Goal: Task Accomplishment & Management: Use online tool/utility

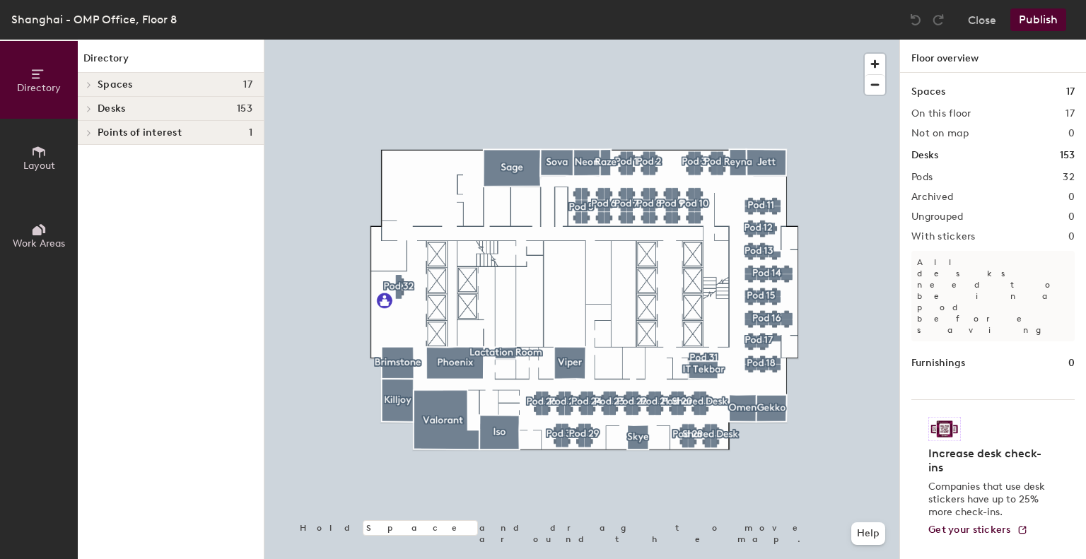
click at [23, 153] on button "Layout" at bounding box center [39, 158] width 78 height 78
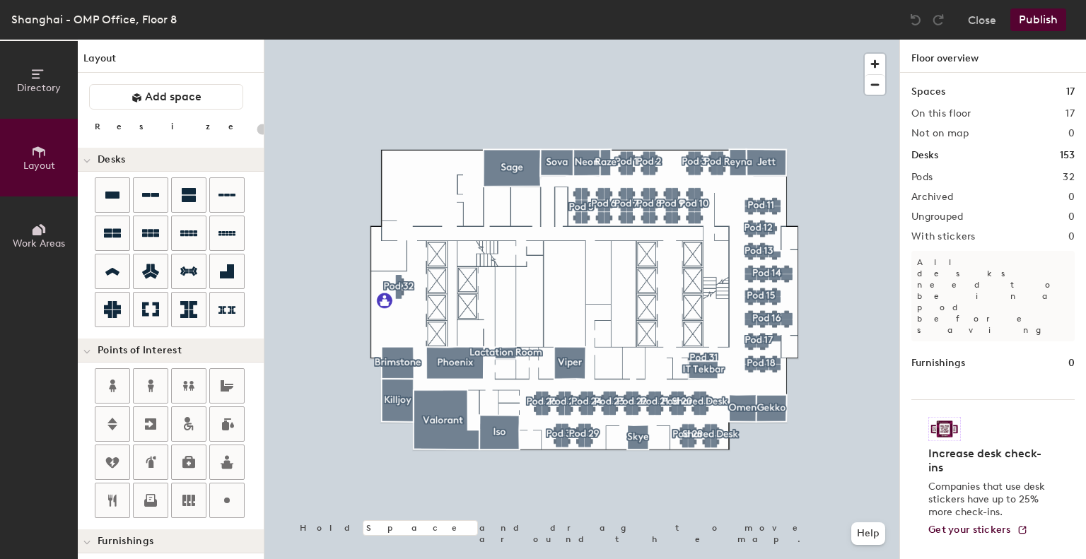
click at [38, 222] on icon at bounding box center [39, 230] width 16 height 16
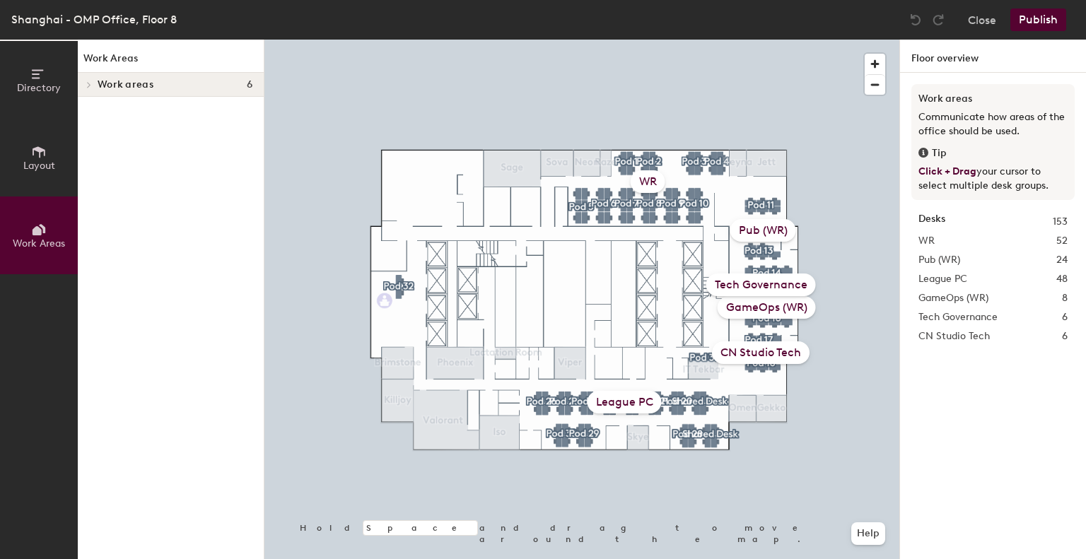
click at [42, 160] on span "Layout" at bounding box center [39, 166] width 32 height 12
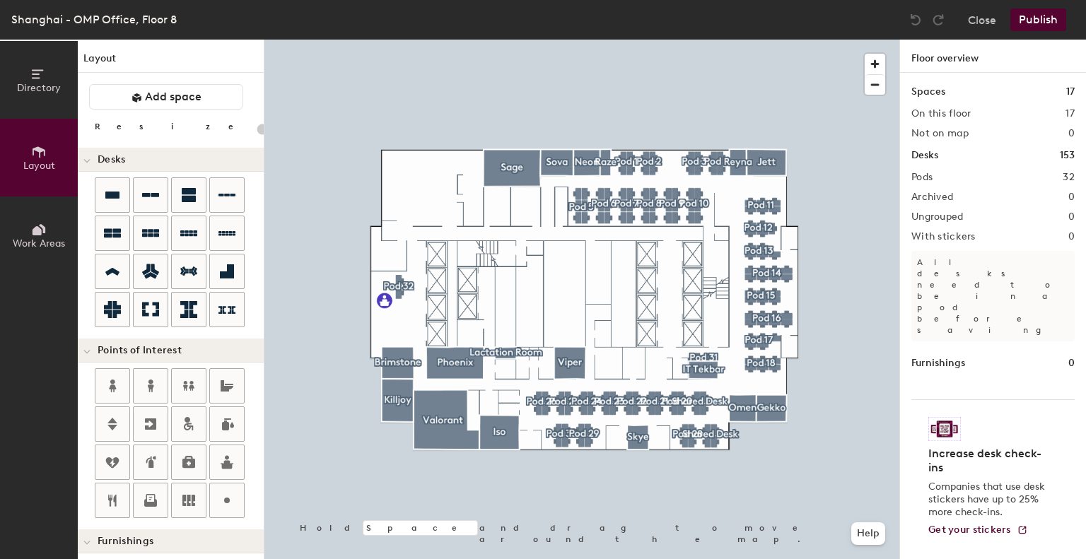
type input "120"
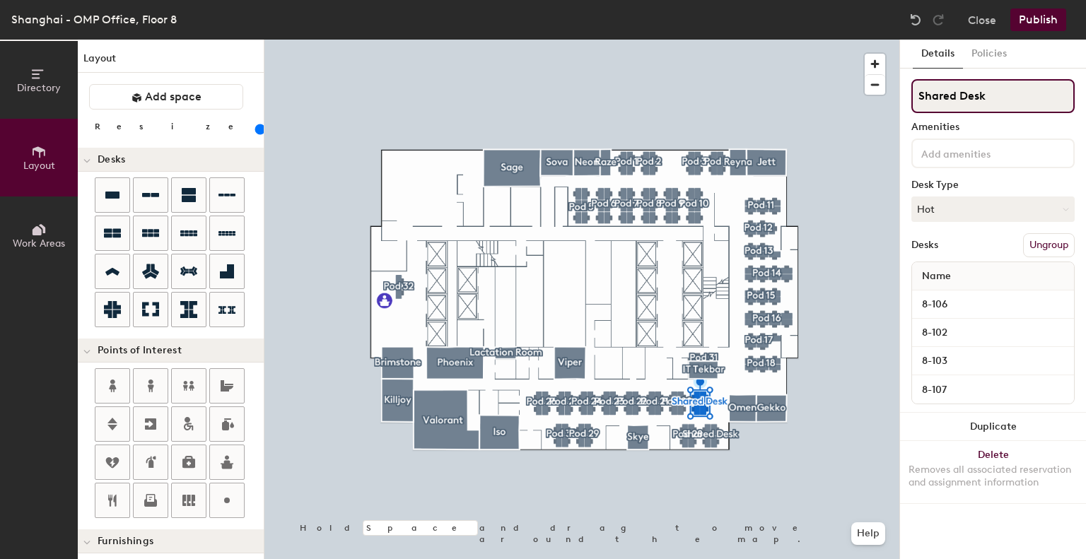
click at [998, 95] on input "Shared Desk" at bounding box center [992, 96] width 163 height 34
click at [972, 18] on button "Close" at bounding box center [982, 19] width 28 height 23
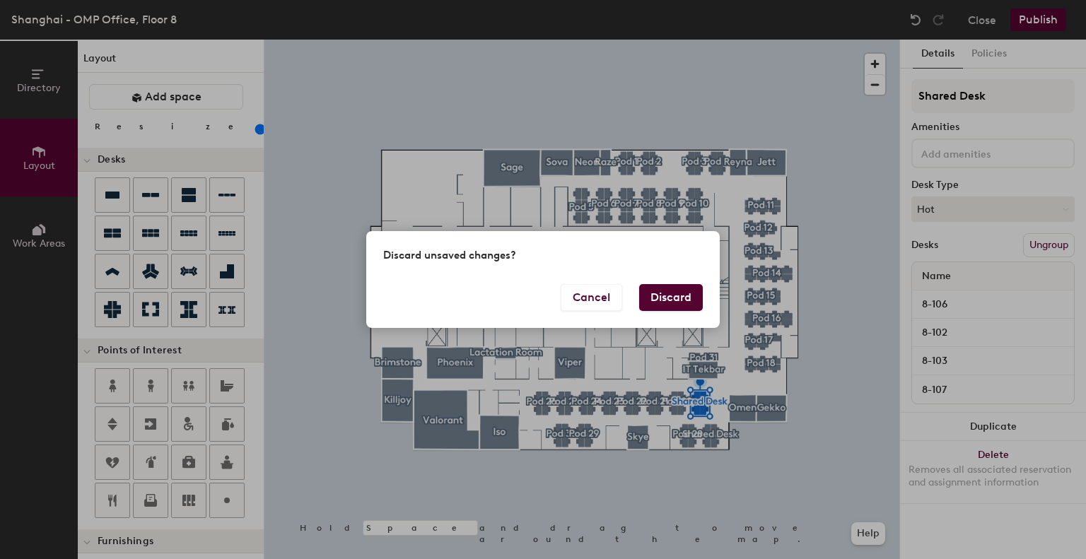
click at [678, 296] on button "Discard" at bounding box center [671, 297] width 64 height 27
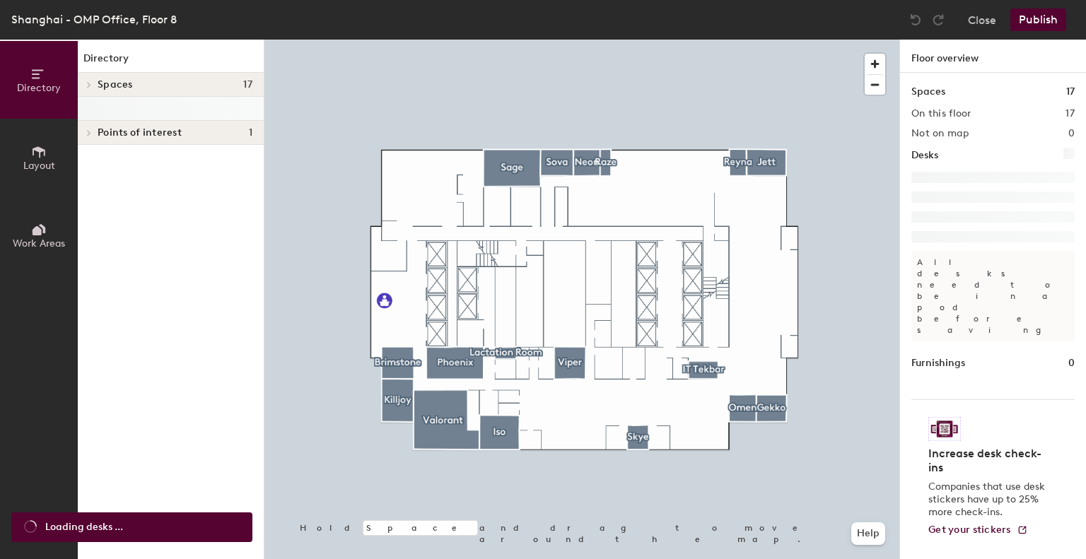
click at [32, 158] on icon at bounding box center [39, 152] width 16 height 16
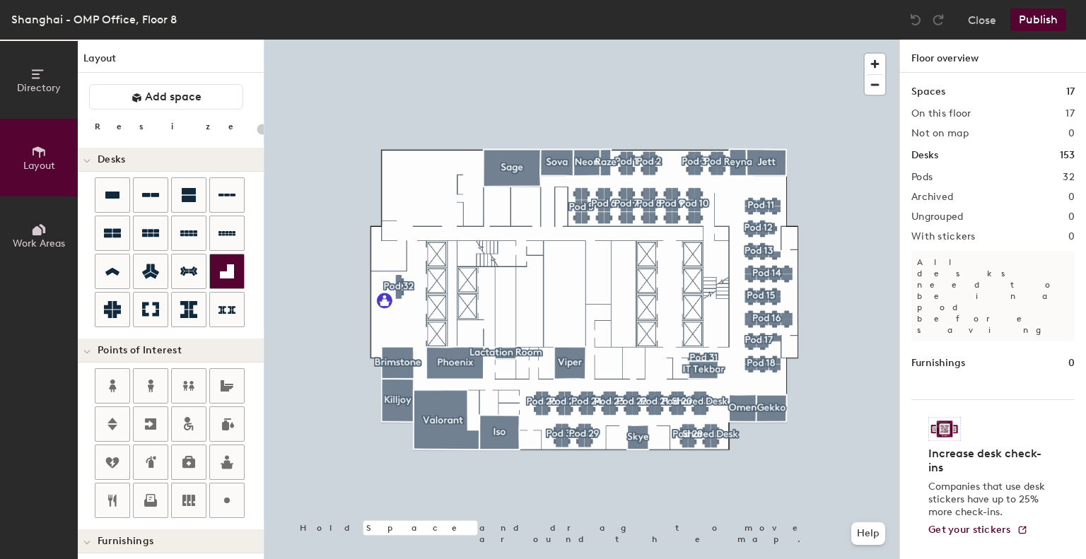
type input "120"
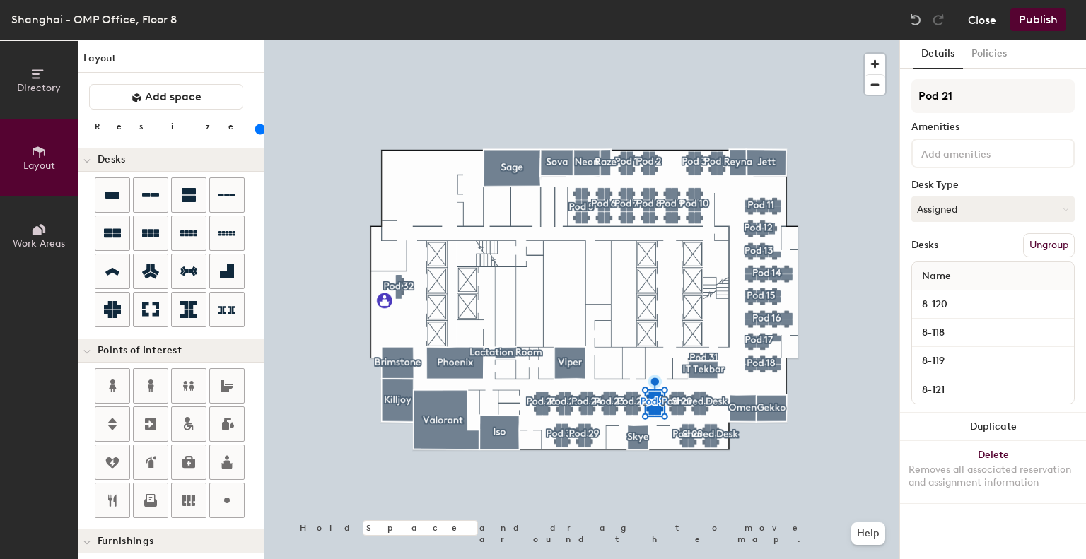
click at [983, 13] on button "Close" at bounding box center [982, 19] width 28 height 23
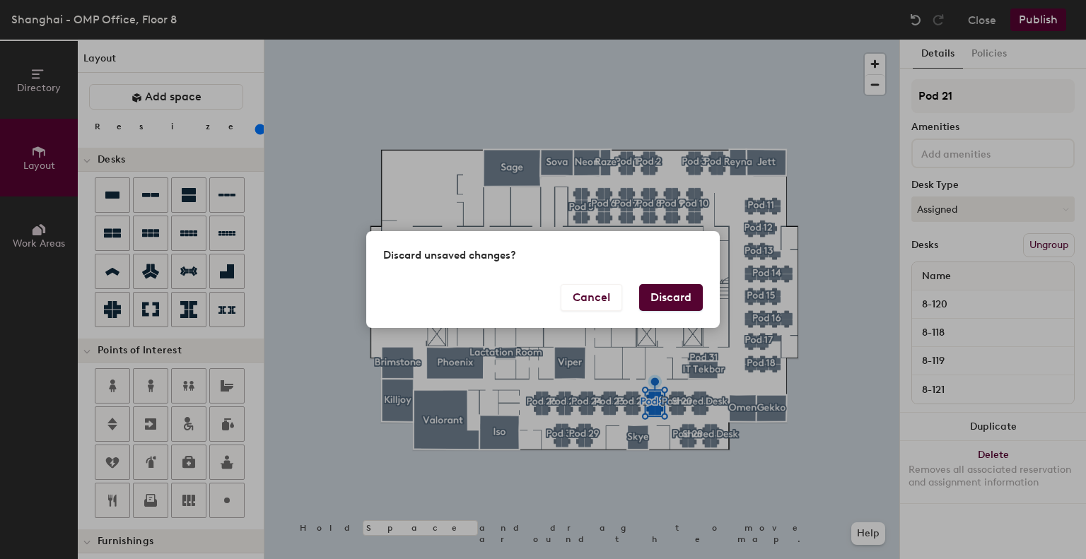
click at [679, 298] on button "Discard" at bounding box center [671, 297] width 64 height 27
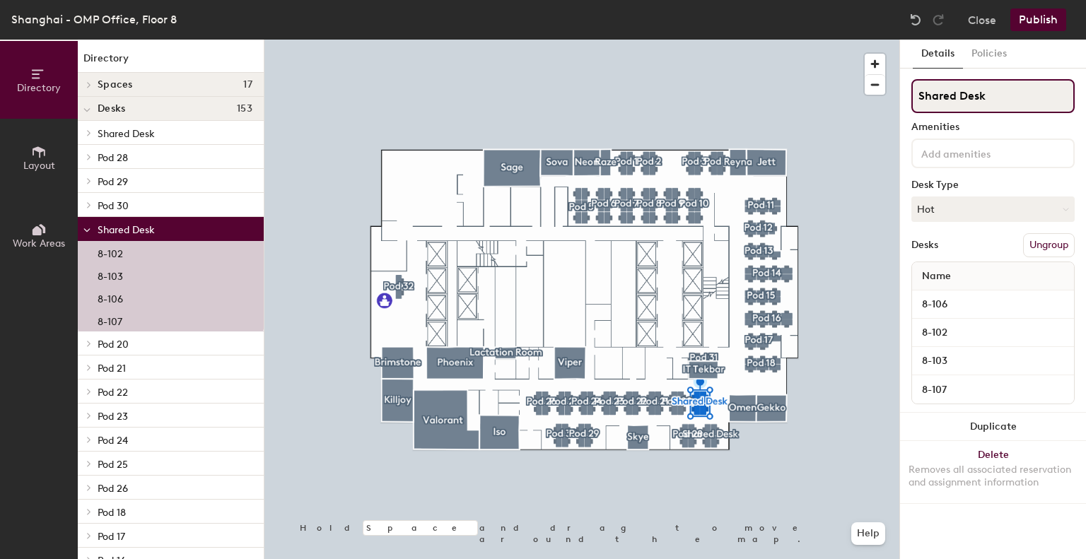
click at [1004, 83] on input "Shared Desk" at bounding box center [992, 96] width 163 height 34
type input "S"
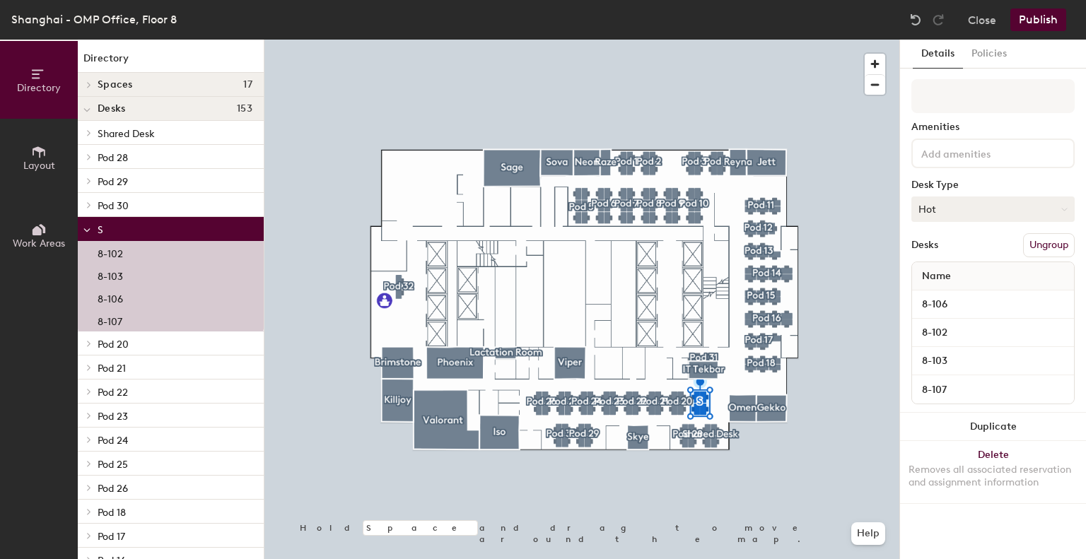
click at [985, 209] on button "Hot" at bounding box center [992, 209] width 163 height 25
click at [987, 248] on div "Assigned" at bounding box center [982, 252] width 141 height 21
click at [1008, 423] on button "Duplicate" at bounding box center [993, 427] width 186 height 28
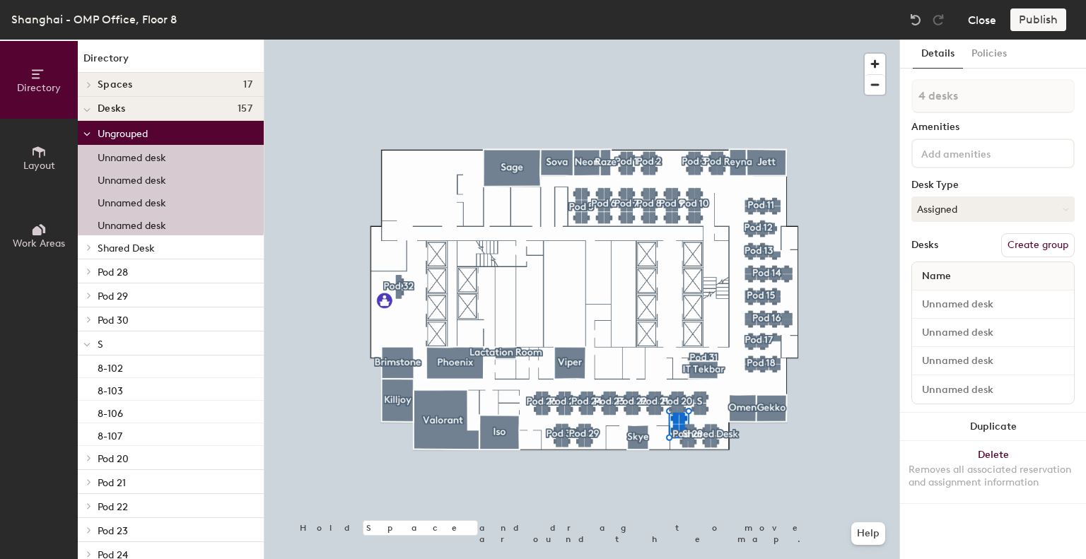
click at [971, 19] on button "Close" at bounding box center [982, 19] width 28 height 23
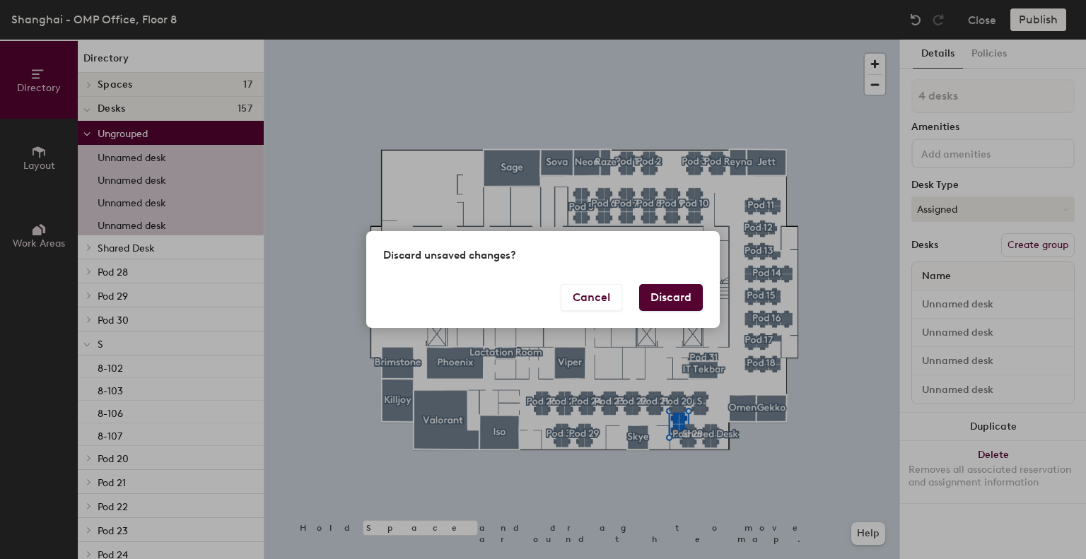
click at [686, 297] on button "Discard" at bounding box center [671, 297] width 64 height 27
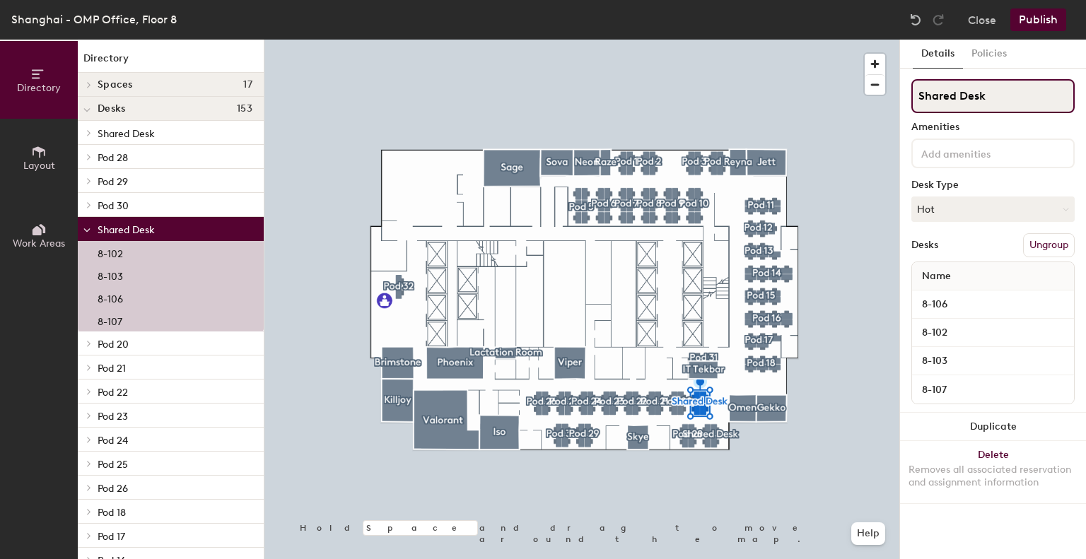
drag, startPoint x: 986, startPoint y: 95, endPoint x: 908, endPoint y: 95, distance: 78.5
click at [908, 95] on div "Details Policies Shared Desk Amenities Desk Type Hot Desks Ungroup Name 8-106 8…" at bounding box center [993, 300] width 186 height 520
click at [984, 16] on button "Close" at bounding box center [982, 19] width 28 height 23
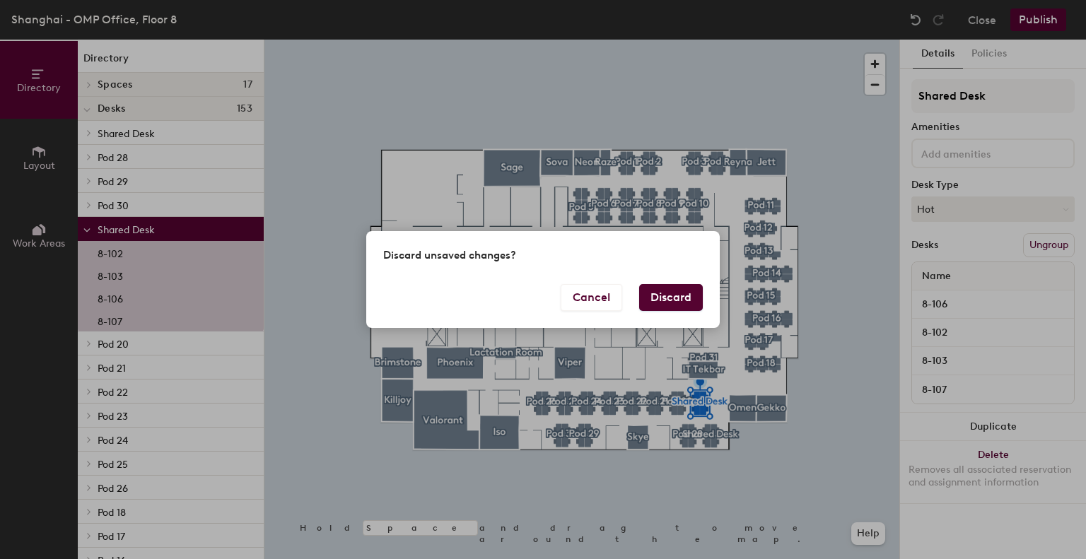
click at [666, 299] on button "Discard" at bounding box center [671, 297] width 64 height 27
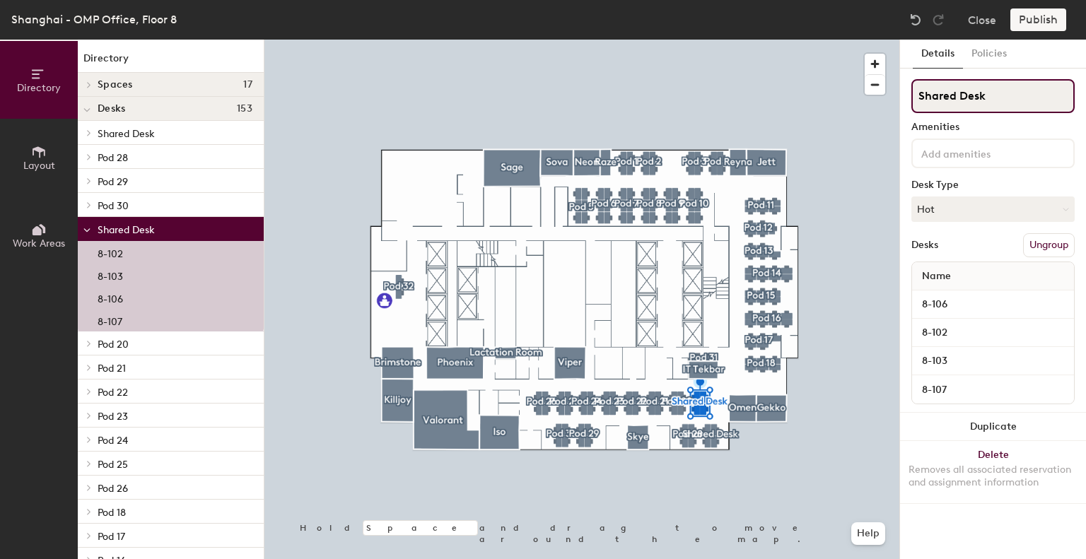
click at [1011, 97] on input "Shared Desk" at bounding box center [992, 96] width 163 height 34
type input "S"
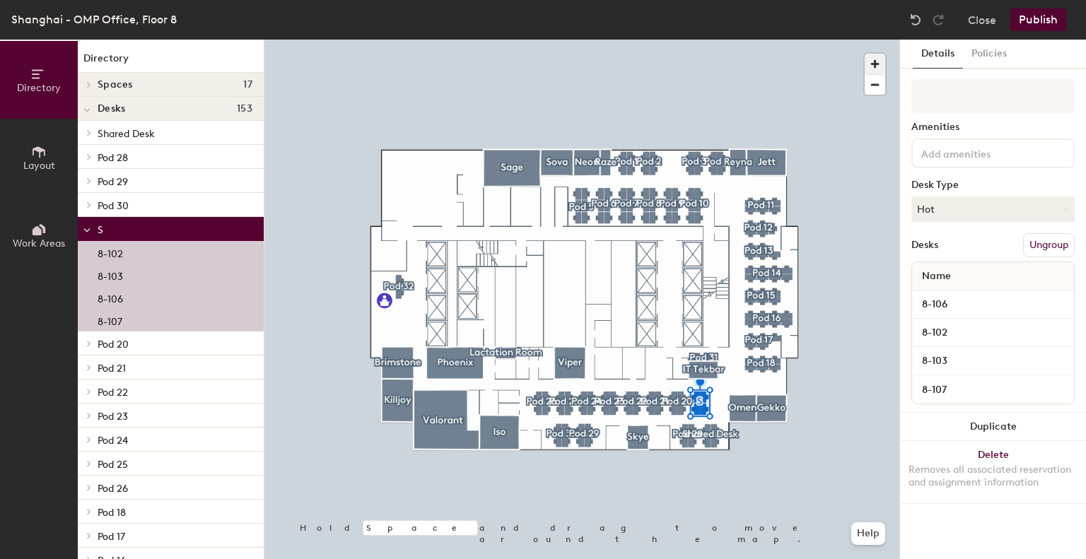
click at [882, 62] on span "button" at bounding box center [875, 64] width 21 height 21
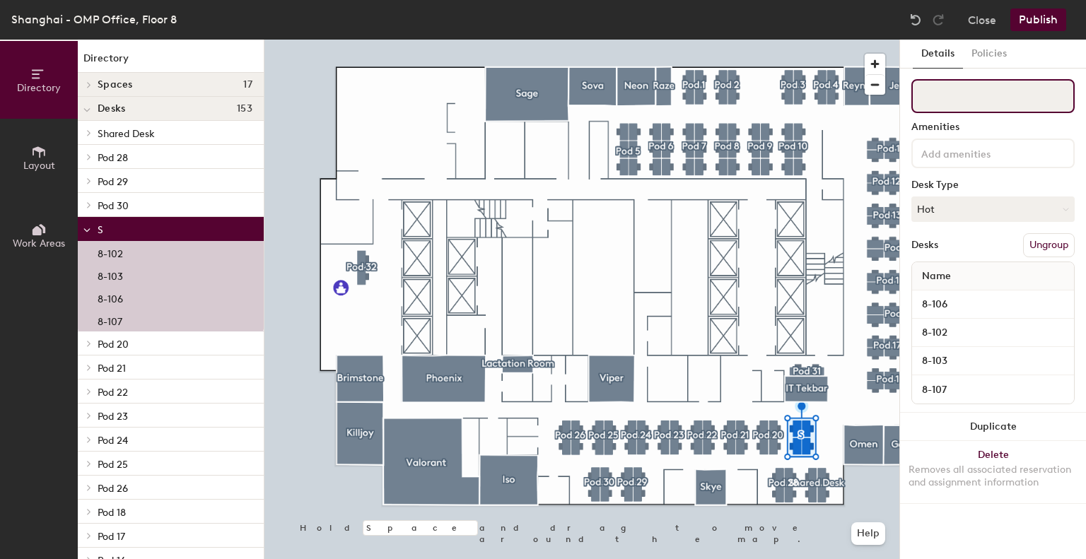
click at [963, 98] on input at bounding box center [992, 96] width 163 height 34
type input "Pod 19"
click at [992, 211] on button "Hot" at bounding box center [992, 209] width 163 height 25
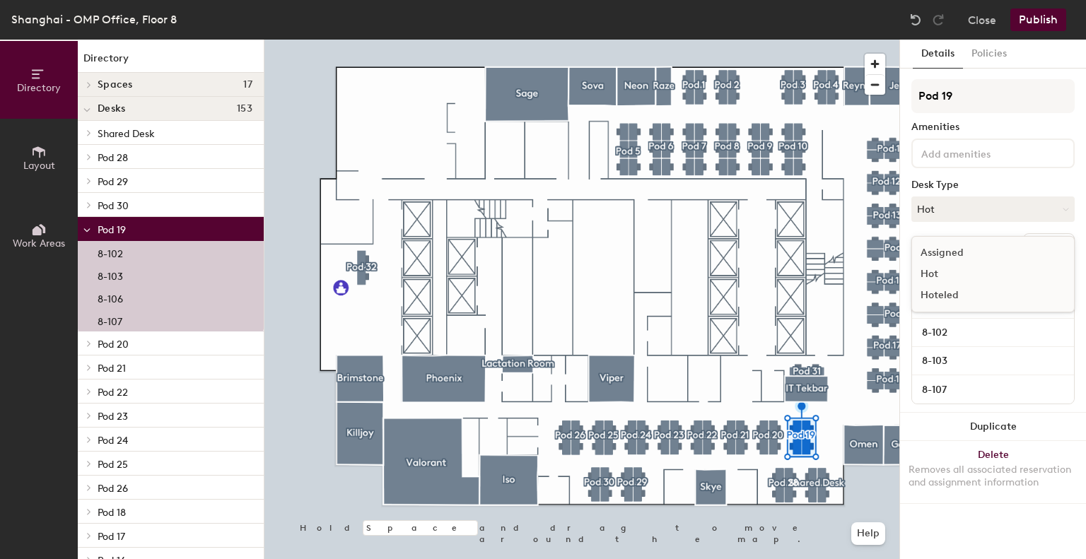
click at [978, 248] on div "Assigned" at bounding box center [982, 252] width 141 height 21
click at [1036, 25] on button "Publish" at bounding box center [1038, 19] width 56 height 23
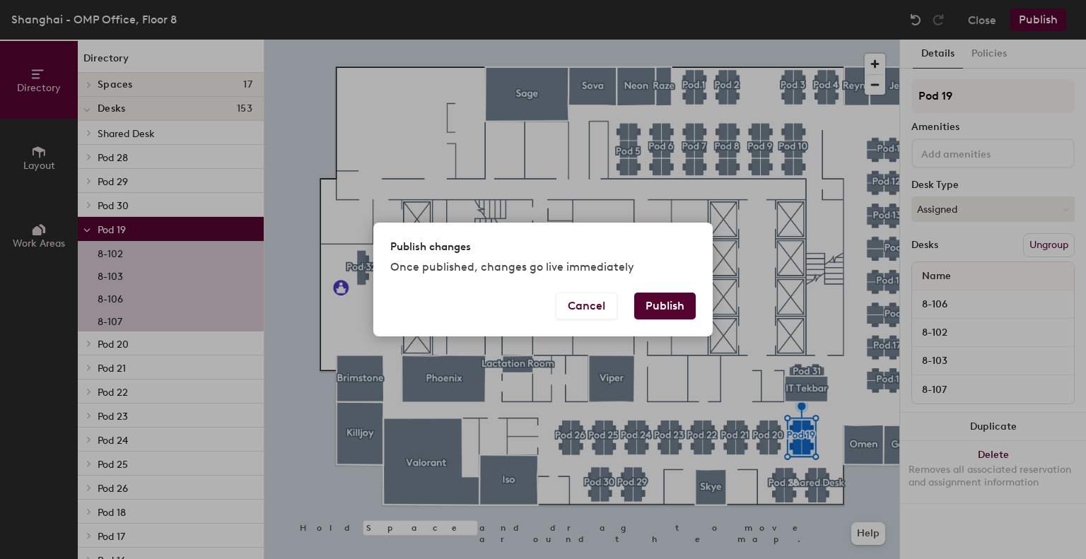
click at [659, 310] on button "Publish" at bounding box center [665, 306] width 62 height 27
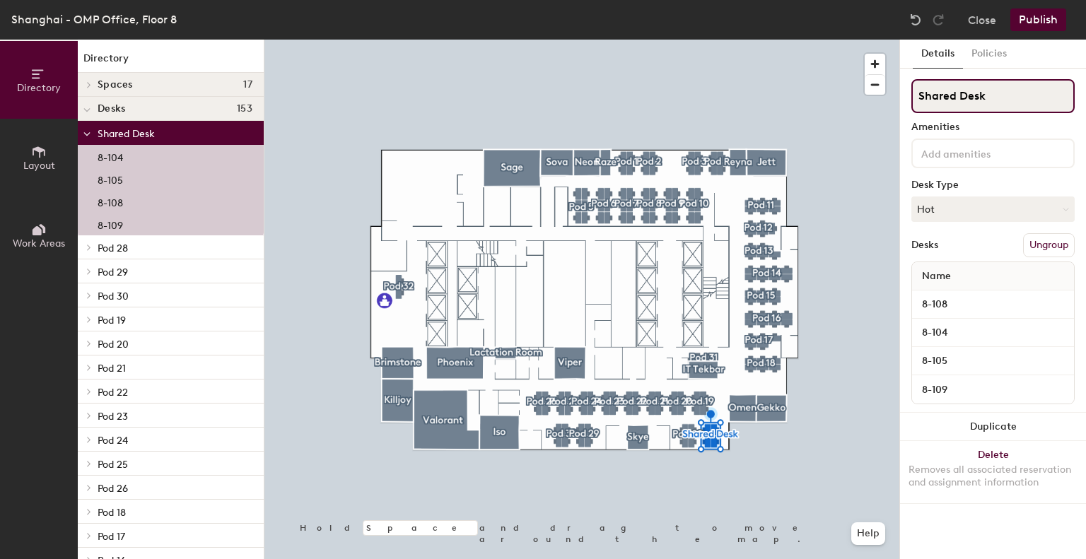
click at [889, 115] on div "Directory Layout Work Areas Directory Spaces 17 Brimstone Gekko Iso IT Tekbar J…" at bounding box center [543, 300] width 1086 height 520
type input "Pod 27"
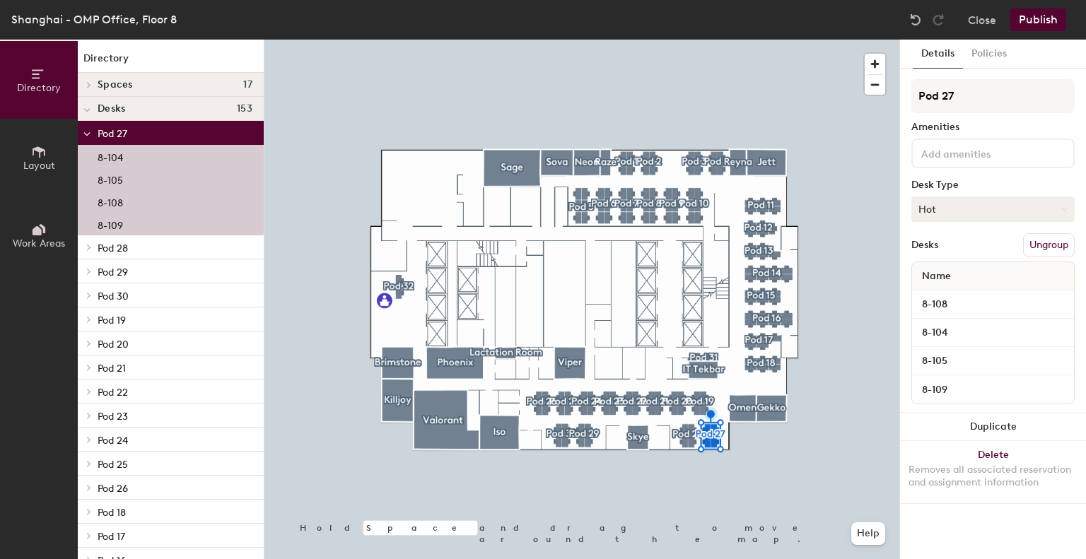
click at [961, 205] on button "Hot" at bounding box center [992, 209] width 163 height 25
click at [963, 253] on div "Assigned" at bounding box center [982, 252] width 141 height 21
click at [1038, 16] on button "Publish" at bounding box center [1038, 19] width 56 height 23
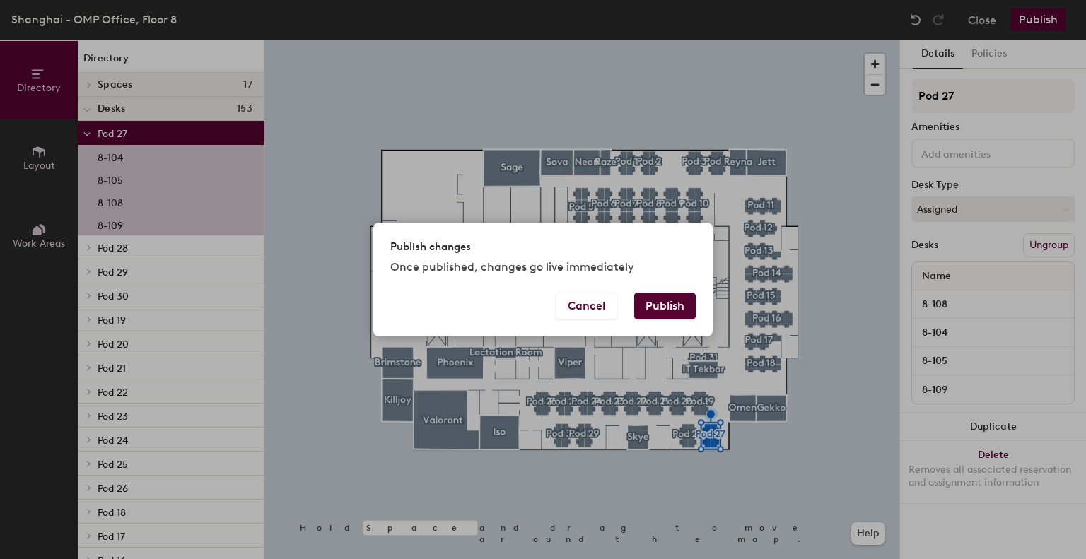
click at [668, 301] on button "Publish" at bounding box center [665, 306] width 62 height 27
